Goal: Transaction & Acquisition: Book appointment/travel/reservation

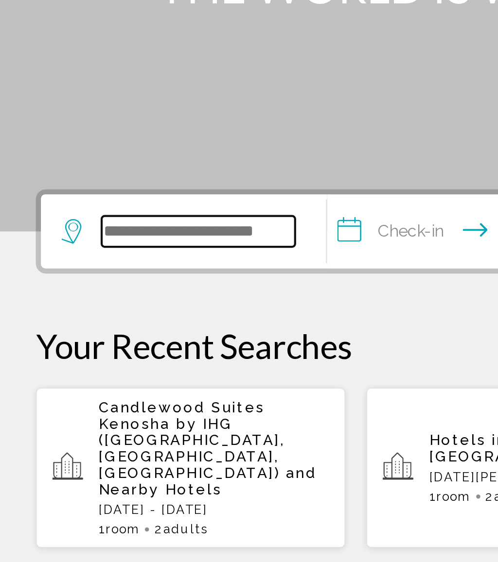
click at [95, 284] on input "Search widget" at bounding box center [96, 291] width 91 height 15
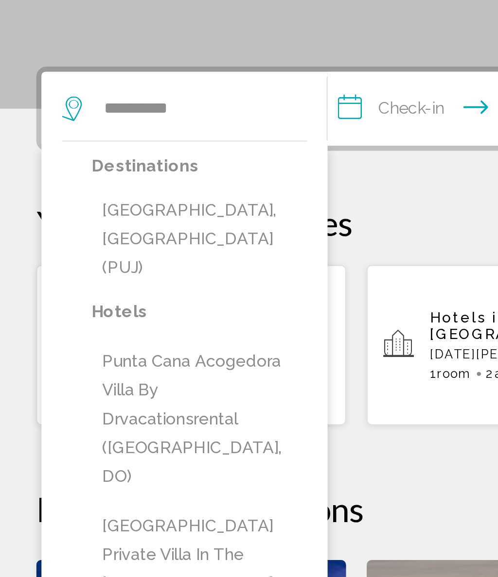
click at [109, 330] on button "[GEOGRAPHIC_DATA], [GEOGRAPHIC_DATA] (PUJ)" at bounding box center [97, 353] width 102 height 46
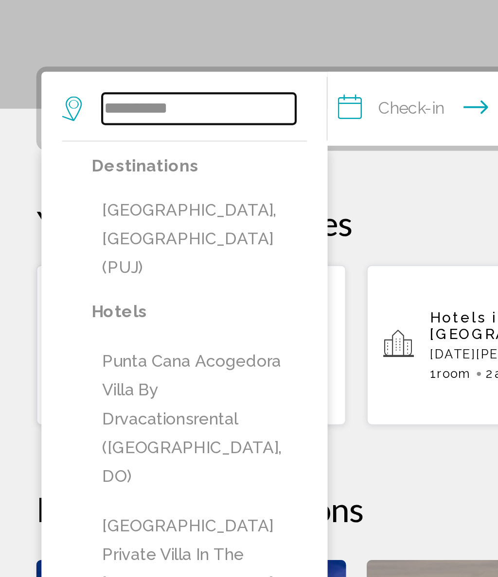
type input "**********"
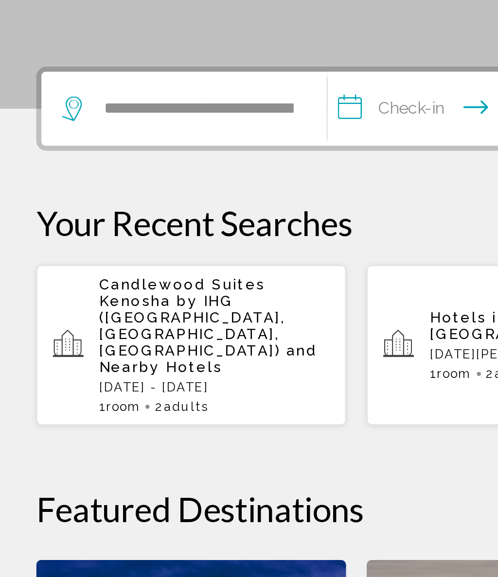
click at [192, 274] on input "**********" at bounding box center [224, 293] width 134 height 38
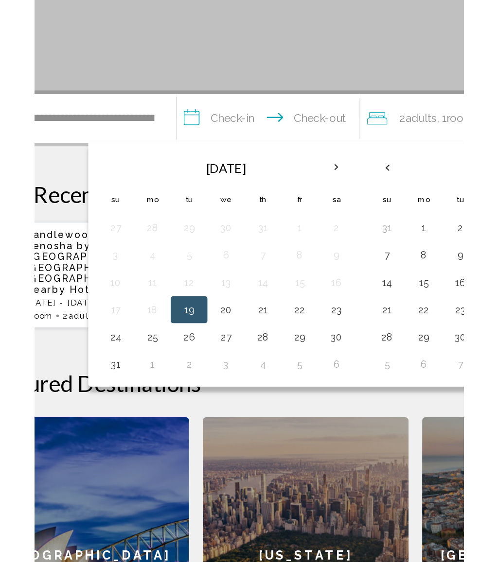
scroll to position [9, 0]
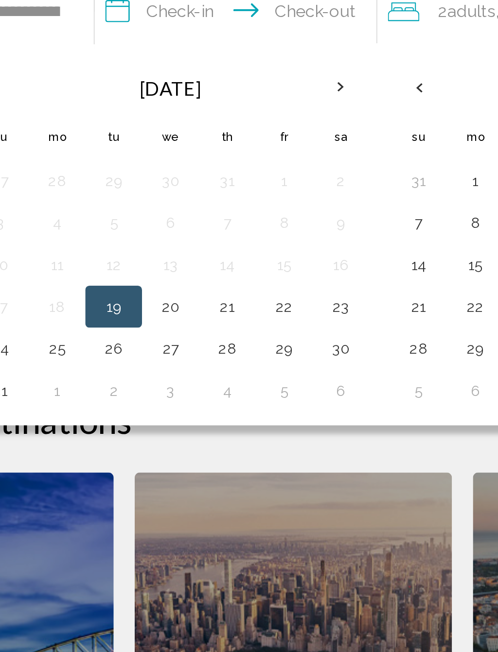
click at [237, 412] on button "22" at bounding box center [245, 419] width 16 height 14
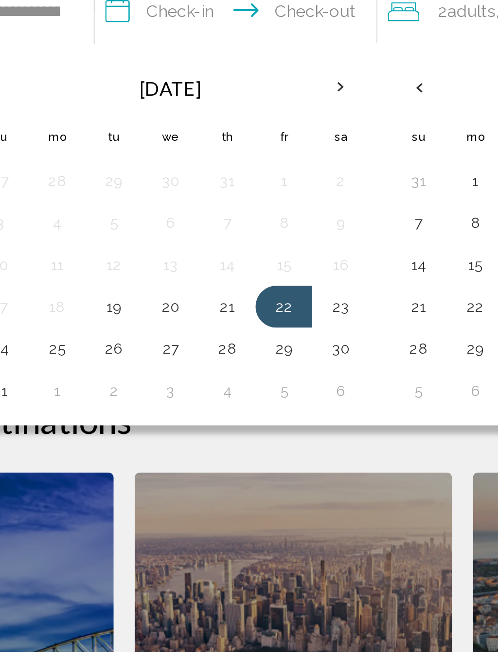
click at [210, 432] on button "28" at bounding box center [218, 439] width 16 height 14
type input "**********"
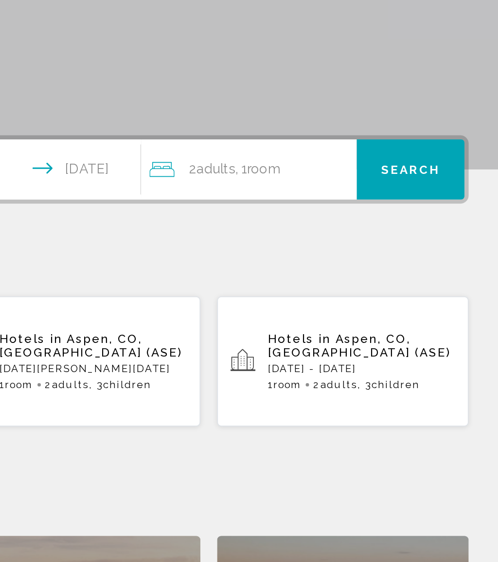
click at [293, 276] on div "2 Adult Adults , 1 Room rooms" at bounding box center [353, 283] width 121 height 14
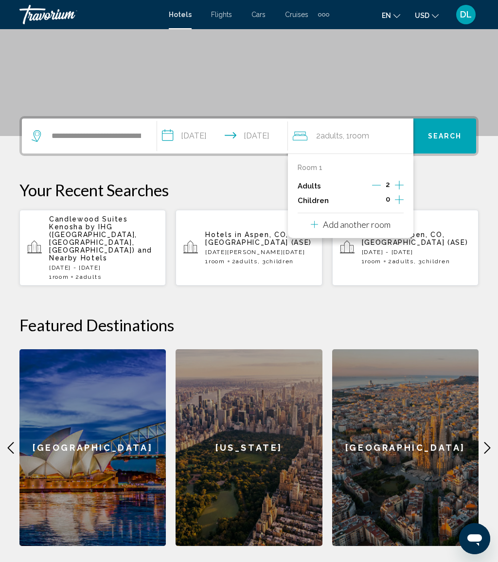
click at [403, 194] on icon "Increment children" at bounding box center [399, 200] width 9 height 12
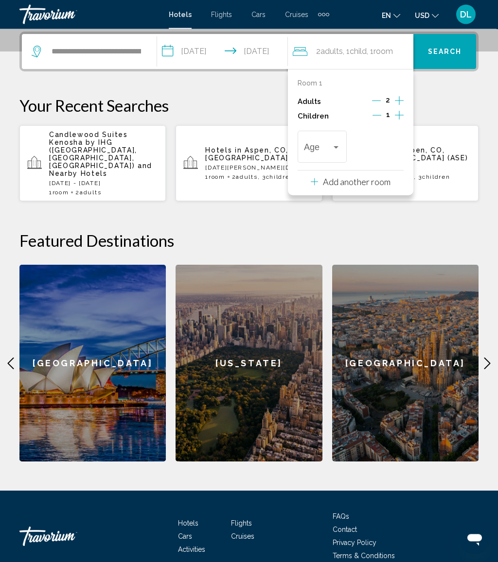
scroll to position [240, 0]
click at [331, 148] on span "Travelers: 2 adults, 1 child" at bounding box center [318, 149] width 28 height 10
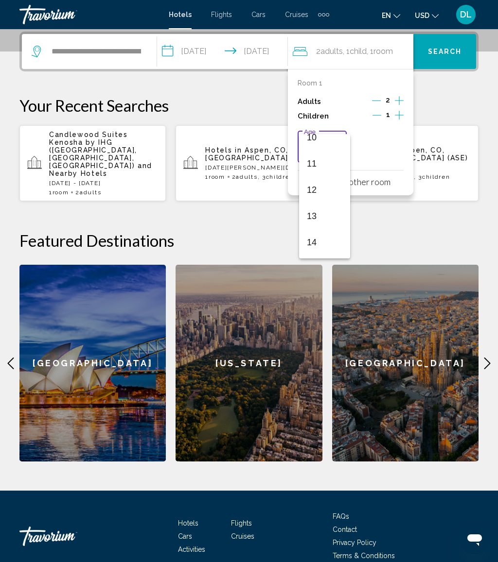
scroll to position [293, 0]
click at [326, 172] on span "12" at bounding box center [324, 169] width 35 height 26
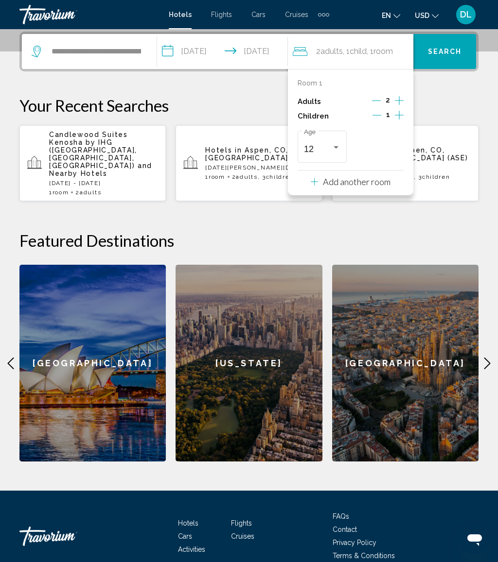
click at [455, 47] on span "Search" at bounding box center [445, 51] width 34 height 8
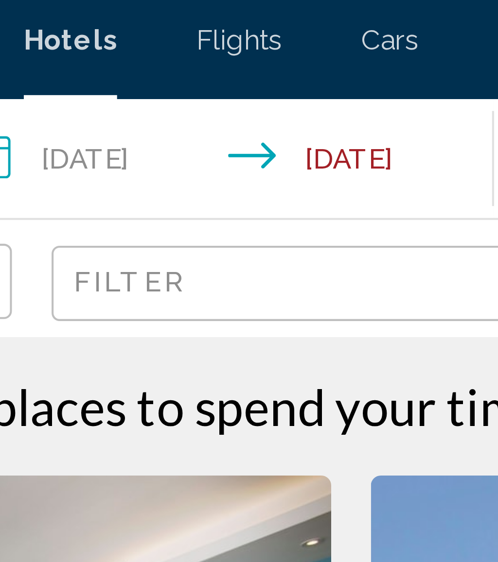
click at [175, 59] on div "Filter" at bounding box center [248, 73] width 146 height 29
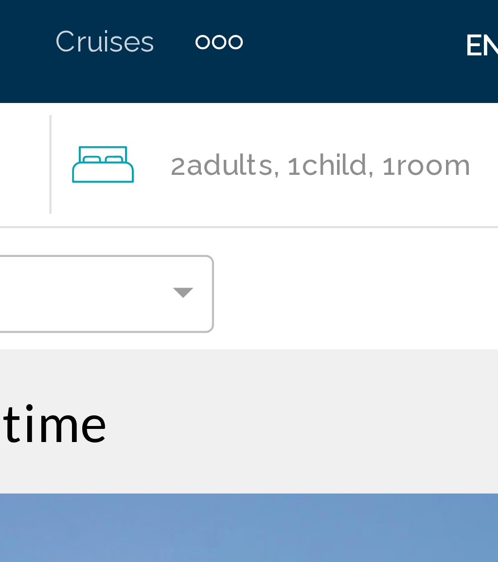
click at [359, 37] on span ", 1 Room rooms" at bounding box center [371, 44] width 24 height 14
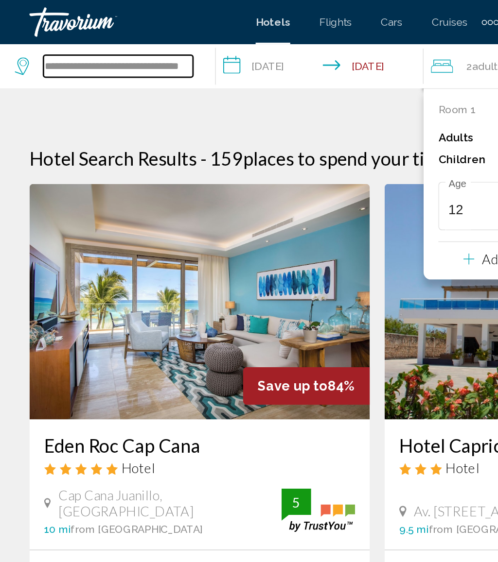
click at [126, 46] on input "**********" at bounding box center [78, 43] width 99 height 15
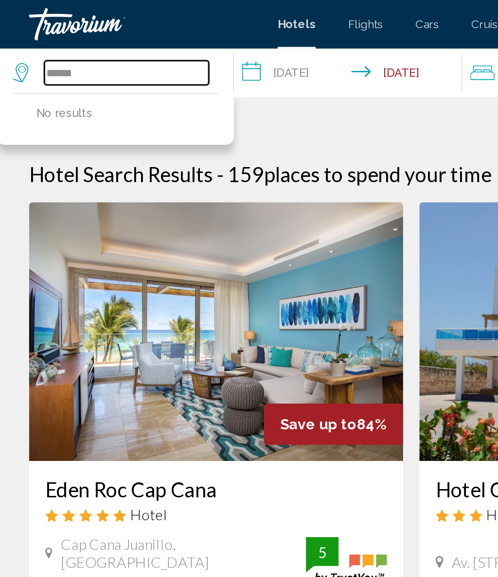
click at [75, 40] on input "*****" at bounding box center [78, 43] width 99 height 15
type input "*"
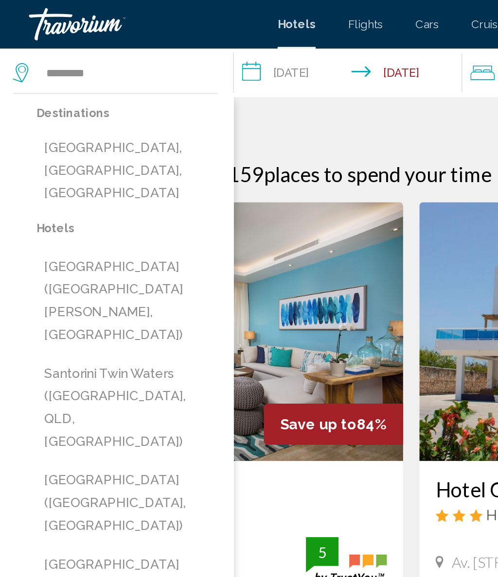
click at [107, 88] on button "[GEOGRAPHIC_DATA], [GEOGRAPHIC_DATA], [GEOGRAPHIC_DATA]" at bounding box center [78, 103] width 109 height 46
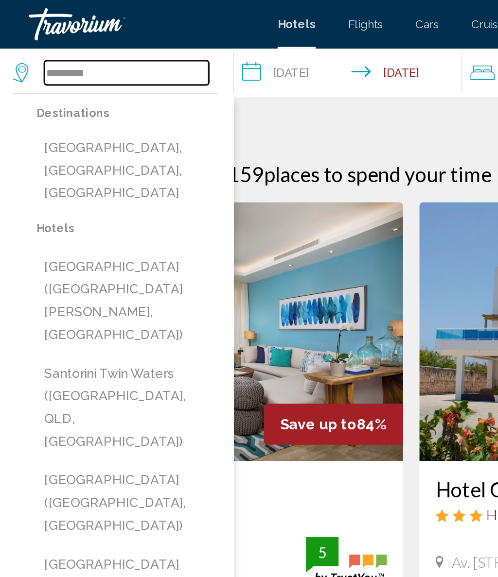
type input "**********"
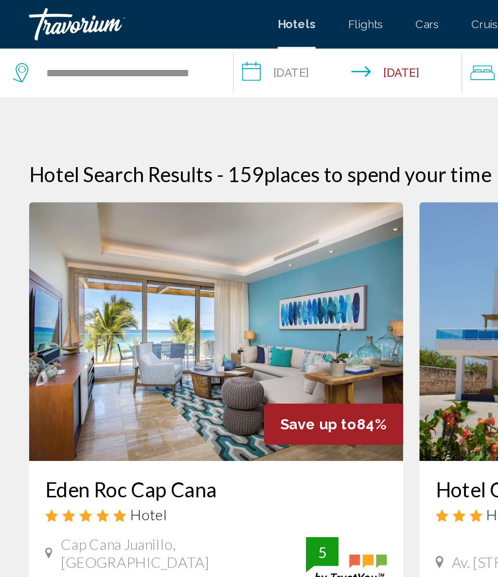
click at [190, 45] on input "**********" at bounding box center [212, 45] width 141 height 32
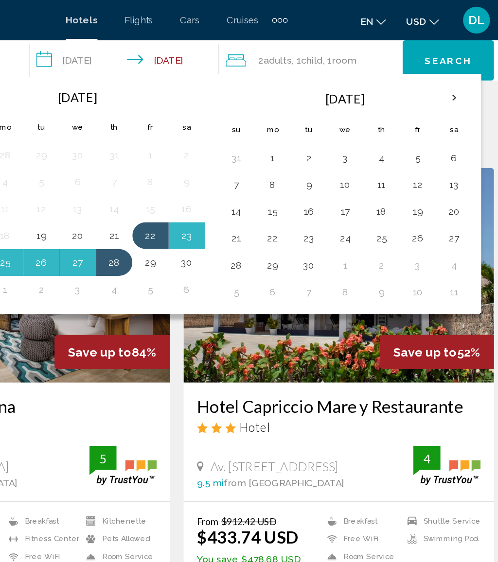
click at [389, 117] on button "4" at bounding box center [397, 114] width 16 height 14
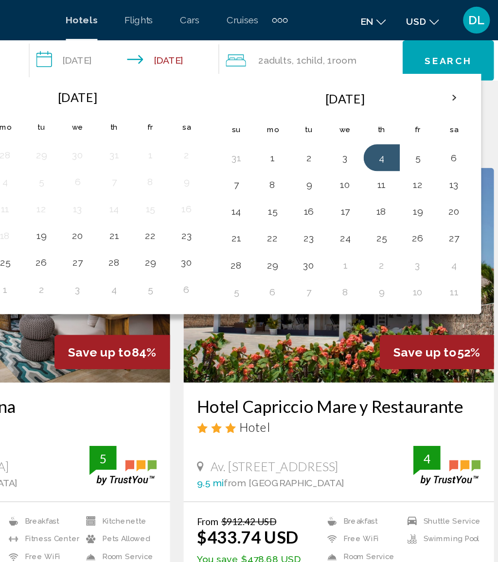
click at [389, 137] on button "11" at bounding box center [397, 134] width 16 height 14
type input "**********"
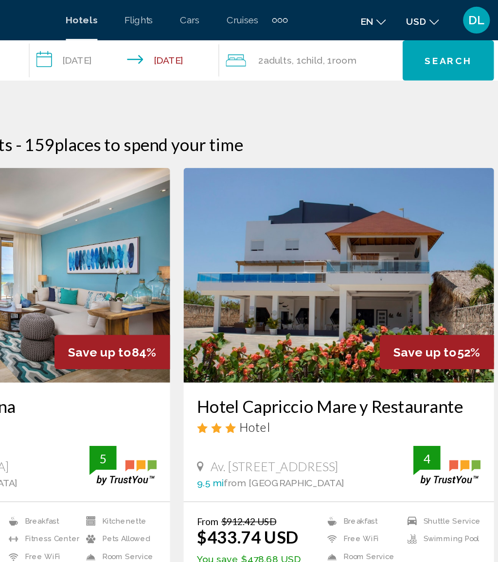
click at [284, 41] on div "2 Adult Adults , 1 Child Children , 1 Room rooms" at bounding box center [348, 44] width 128 height 14
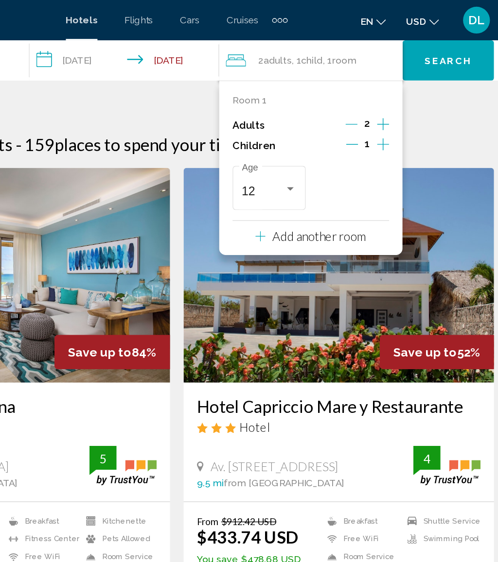
click at [371, 108] on button "Decrement children" at bounding box center [375, 106] width 9 height 12
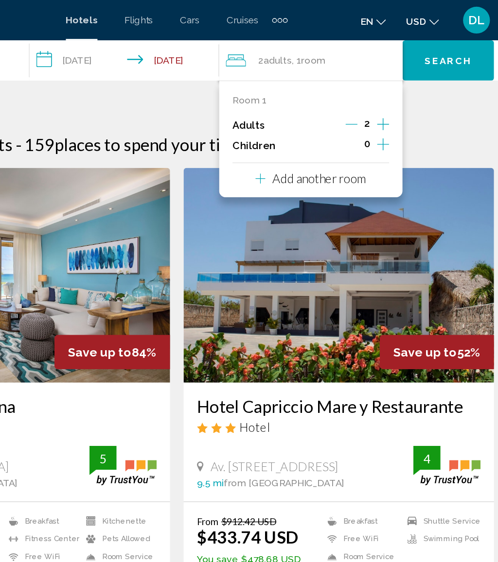
click at [428, 42] on span "Search" at bounding box center [445, 44] width 34 height 8
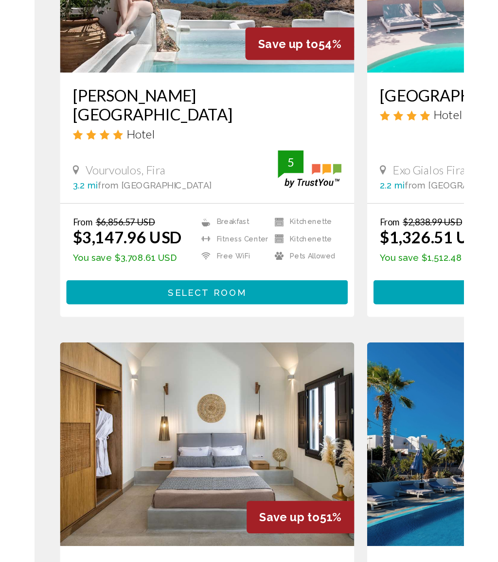
scroll to position [4, 0]
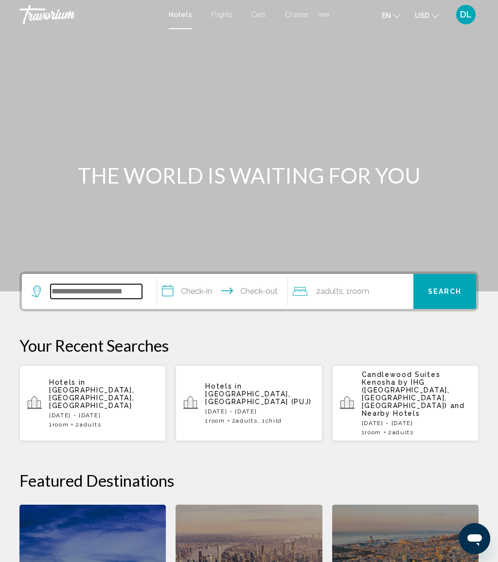
click at [98, 285] on input "Search widget" at bounding box center [96, 291] width 91 height 15
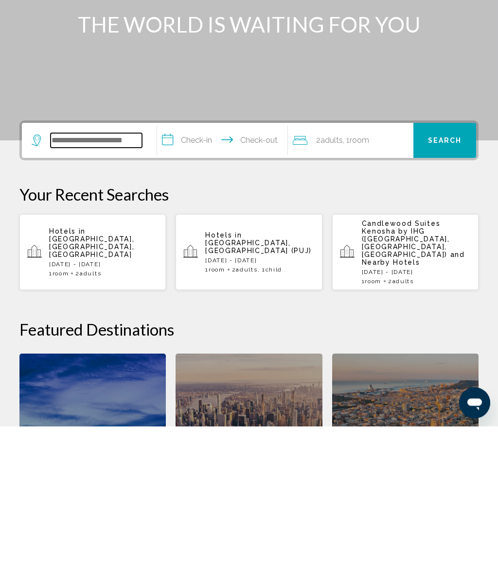
scroll to position [69, 0]
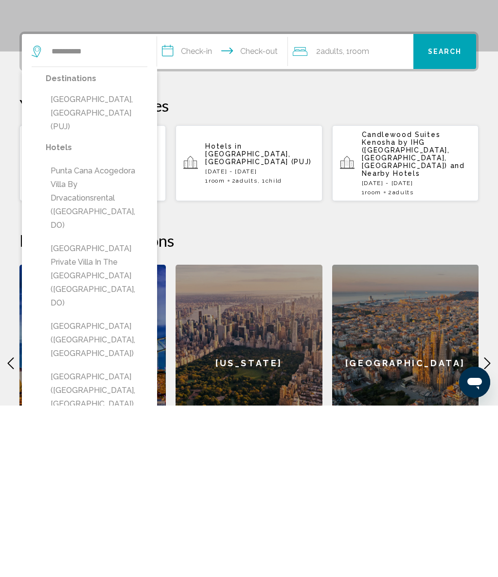
click at [125, 262] on button "[GEOGRAPHIC_DATA], [GEOGRAPHIC_DATA] (PUJ)" at bounding box center [97, 285] width 102 height 46
type input "**********"
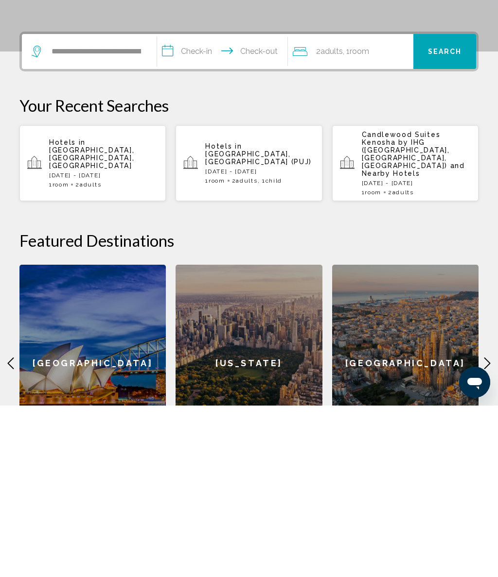
click at [213, 206] on input "**********" at bounding box center [224, 225] width 134 height 38
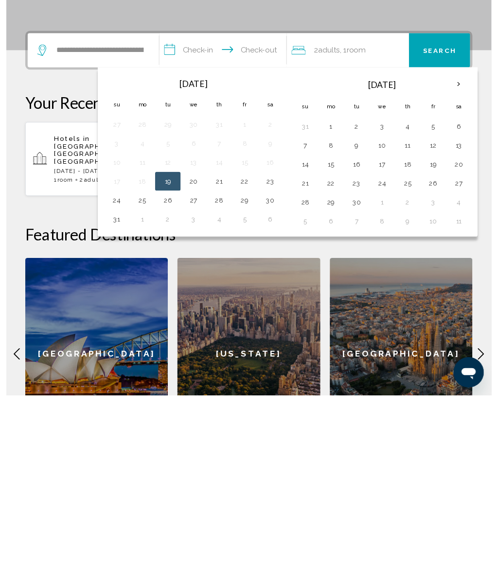
scroll to position [240, 0]
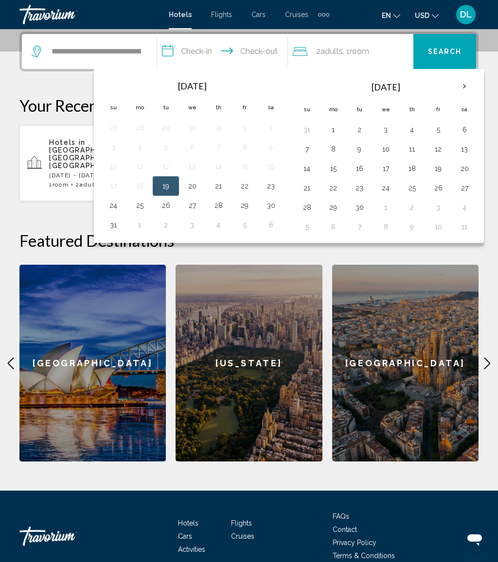
click at [360, 55] on span "Room" at bounding box center [358, 51] width 19 height 9
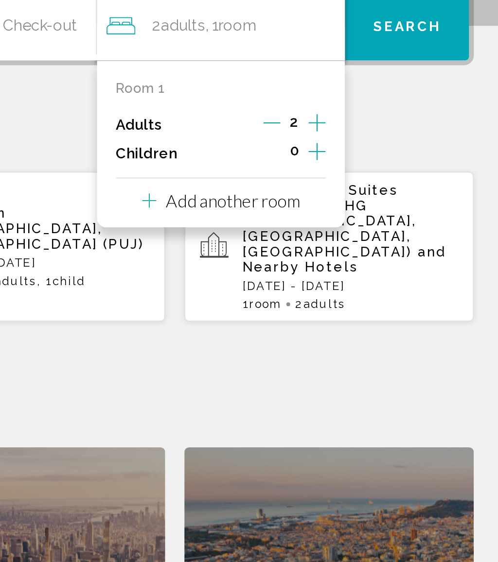
click at [323, 135] on p "Add another room" at bounding box center [357, 140] width 68 height 11
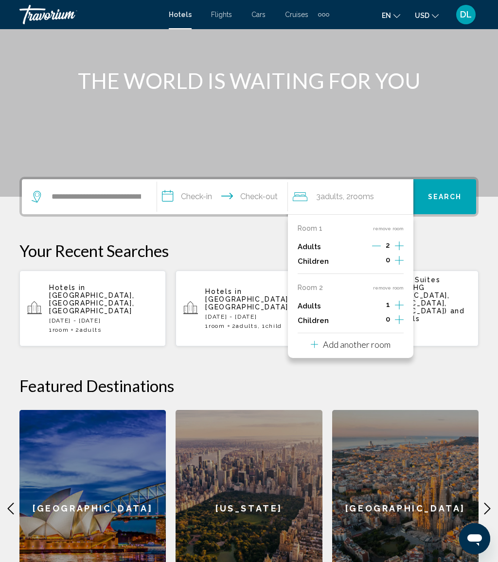
click at [395, 252] on icon "Increment adults" at bounding box center [399, 246] width 9 height 12
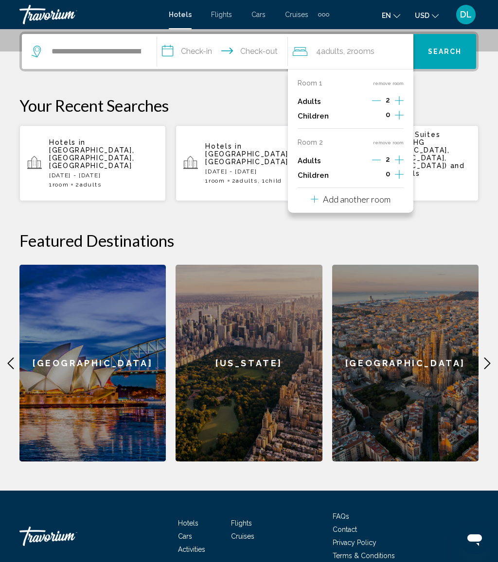
click at [390, 194] on p "Add another room" at bounding box center [357, 199] width 68 height 11
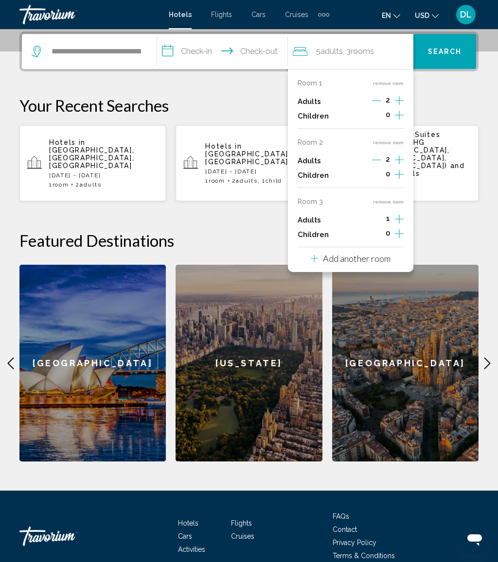
click at [396, 106] on icon "Increment adults" at bounding box center [399, 101] width 9 height 12
click at [400, 109] on button "Increment adults" at bounding box center [399, 101] width 9 height 15
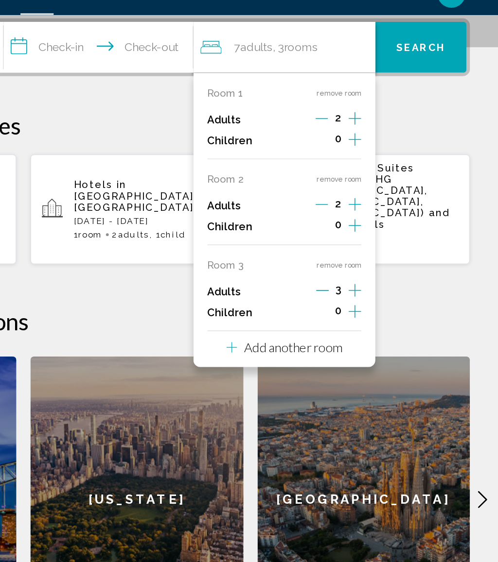
click at [395, 109] on icon "Increment children" at bounding box center [399, 115] width 9 height 12
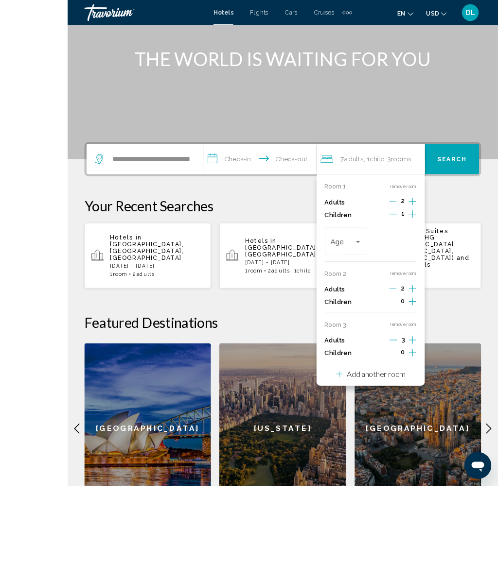
scroll to position [158, 0]
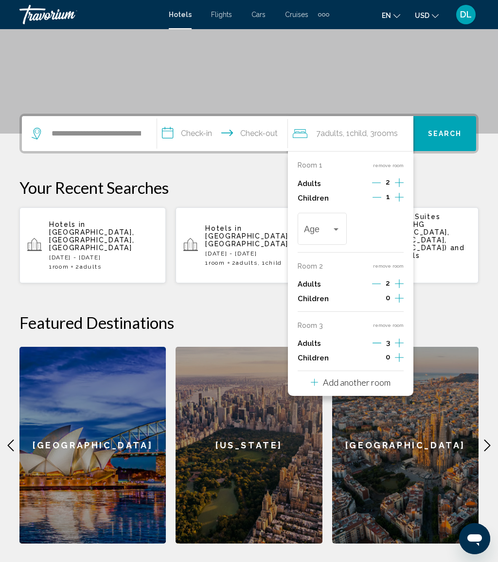
click at [336, 230] on div "Travelers: 7 adults, 1 child" at bounding box center [335, 229] width 9 height 8
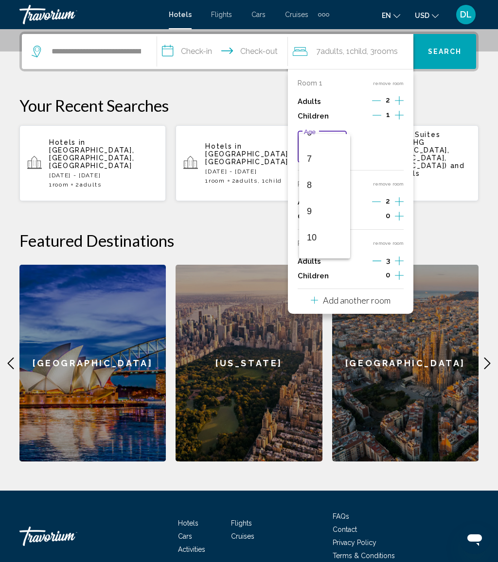
scroll to position [220, 0]
click at [320, 181] on span "10" at bounding box center [324, 190] width 35 height 26
click at [401, 121] on icon "Increment children" at bounding box center [399, 115] width 9 height 12
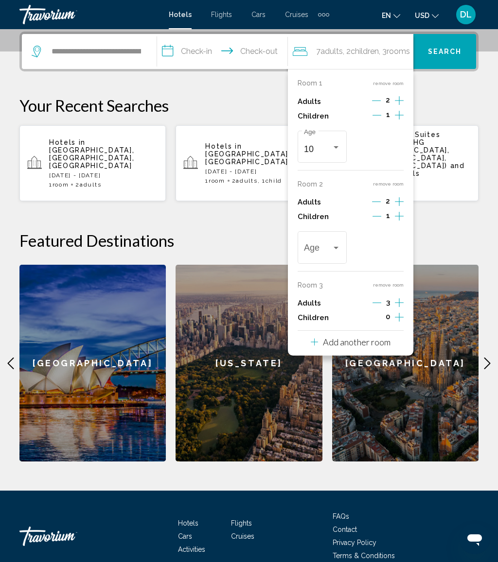
click at [340, 244] on div "Travelers: 7 adults, 2 children" at bounding box center [335, 248] width 9 height 8
click at [325, 292] on span "10" at bounding box center [324, 285] width 35 height 26
click at [396, 121] on button "Increment children" at bounding box center [399, 116] width 9 height 15
click at [388, 151] on span "Travelers: 7 adults, 3 children" at bounding box center [375, 149] width 28 height 10
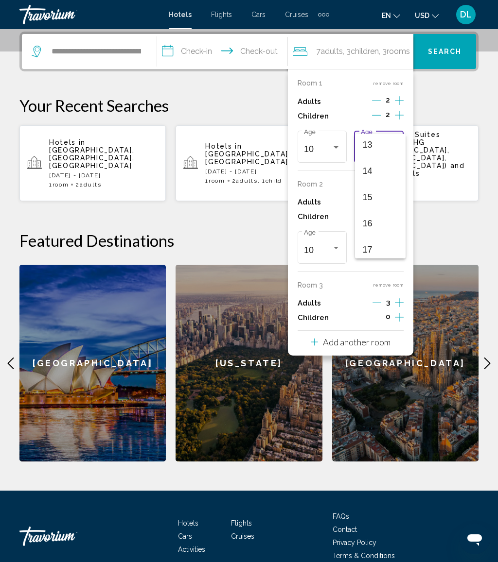
scroll to position [342, 0]
click at [391, 178] on span "14" at bounding box center [380, 173] width 35 height 26
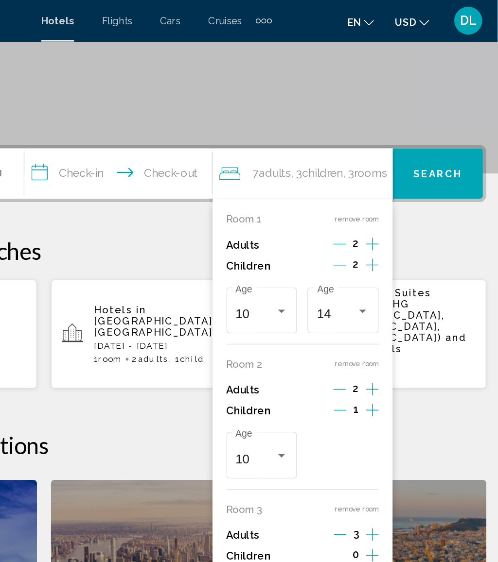
scroll to position [147, 0]
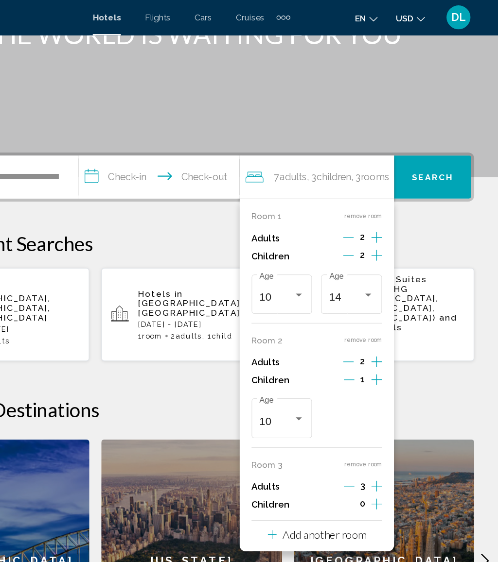
click at [157, 143] on input "**********" at bounding box center [224, 146] width 134 height 38
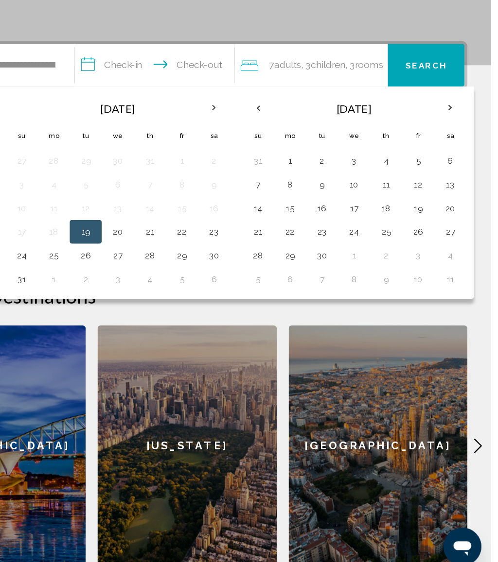
scroll to position [193, 0]
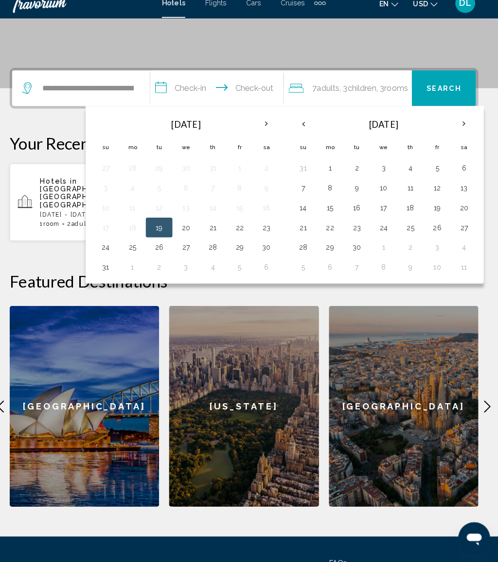
click at [460, 122] on th "Next month" at bounding box center [464, 132] width 26 height 21
click at [462, 126] on th "Next month" at bounding box center [464, 132] width 26 height 21
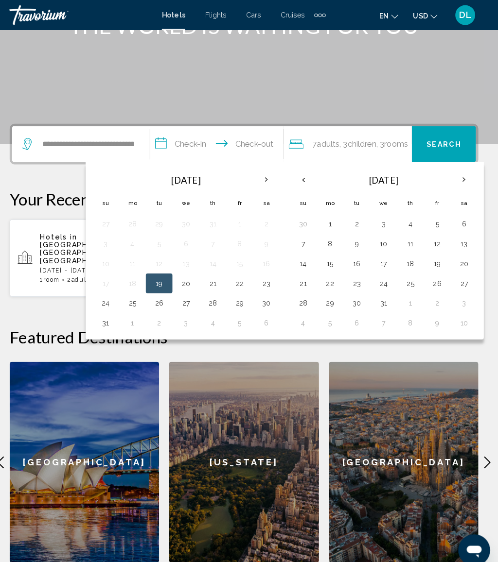
scroll to position [150, 0]
click at [460, 181] on th "Next month" at bounding box center [464, 176] width 26 height 21
click at [454, 175] on th "Next month" at bounding box center [464, 176] width 26 height 21
click at [457, 169] on th "Next month" at bounding box center [464, 176] width 26 height 21
click at [459, 173] on th "Next month" at bounding box center [464, 176] width 26 height 21
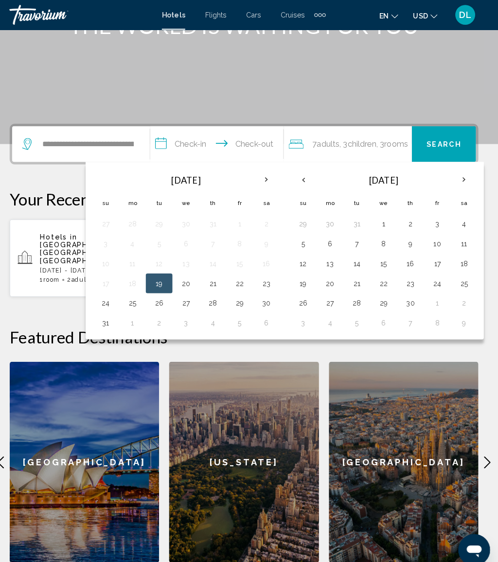
click at [464, 178] on th "Next month" at bounding box center [464, 176] width 26 height 21
click at [461, 170] on th "Next month" at bounding box center [464, 176] width 26 height 21
click at [328, 224] on button "1" at bounding box center [333, 220] width 16 height 14
click at [307, 238] on button "7" at bounding box center [307, 239] width 16 height 14
type input "**********"
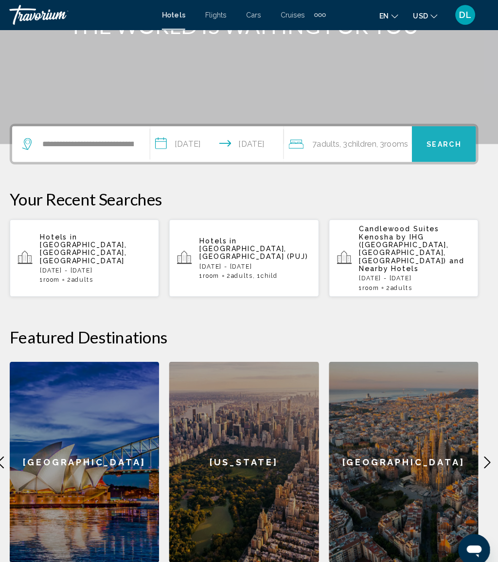
click at [447, 142] on span "Search" at bounding box center [445, 142] width 34 height 8
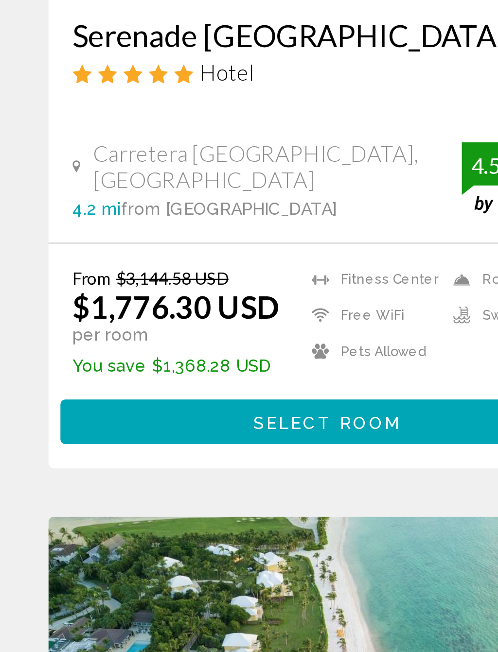
click at [141, 446] on span "Select Room" at bounding box center [132, 450] width 60 height 8
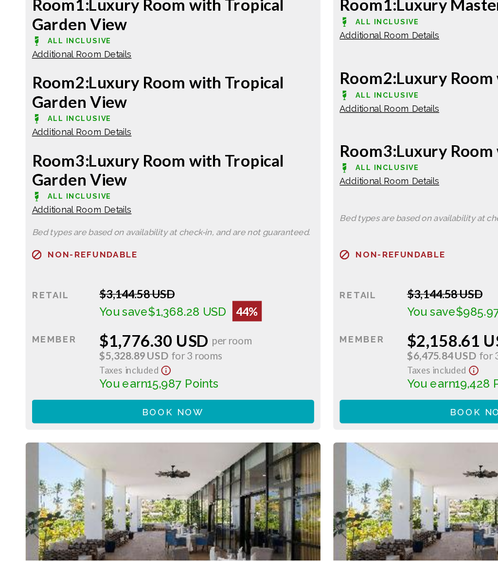
scroll to position [1662, 0]
